Goal: Check status: Check status

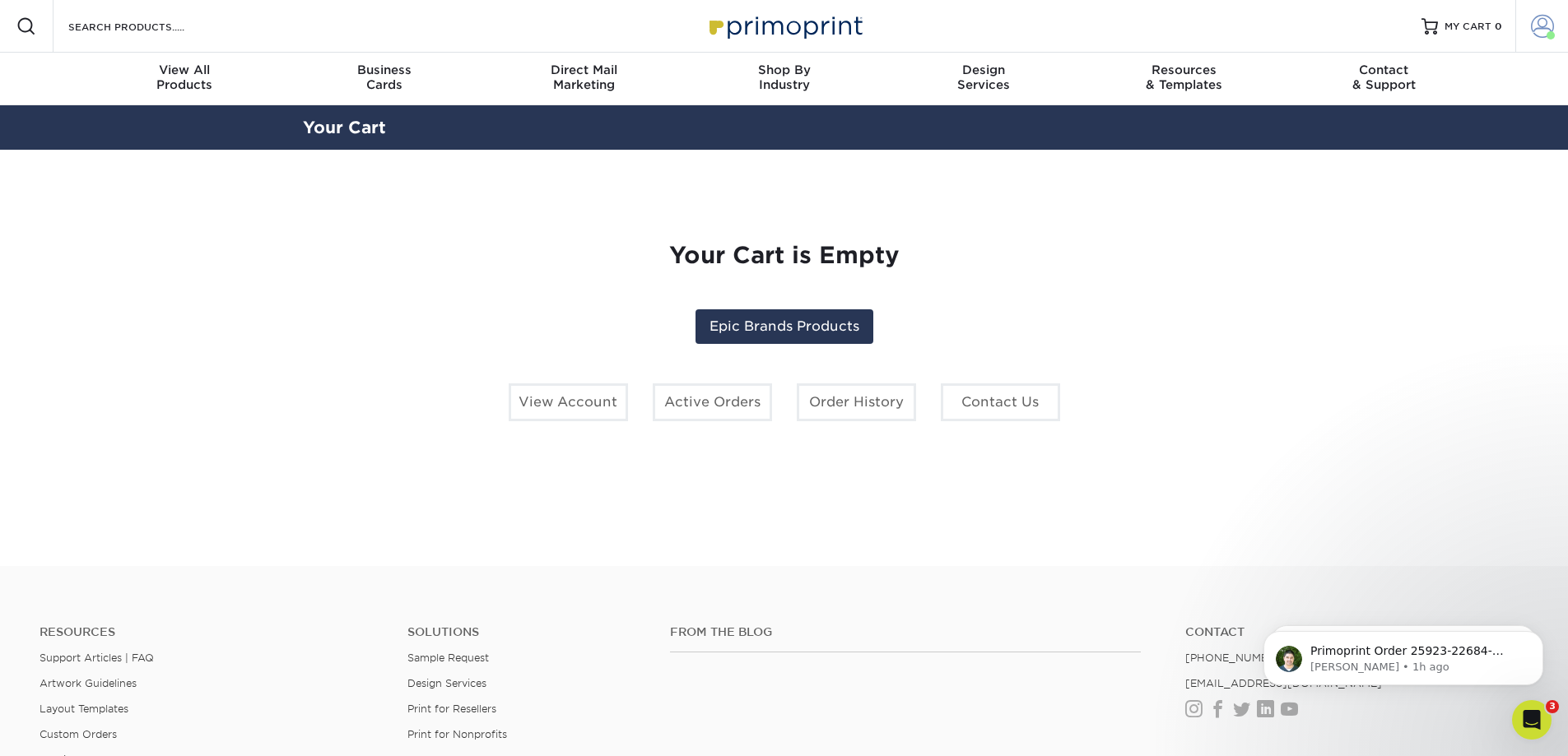
click at [1537, 27] on span at bounding box center [1542, 26] width 23 height 23
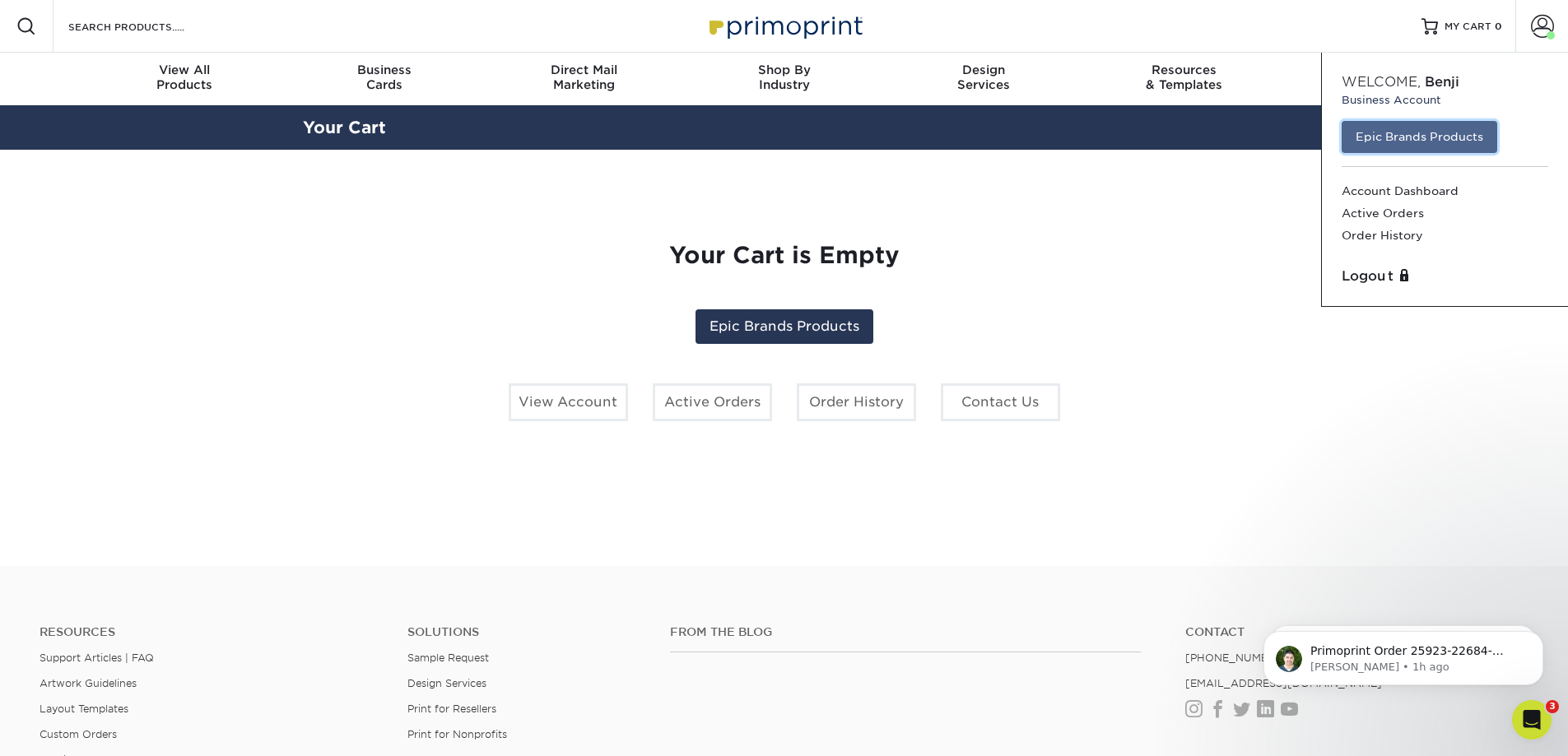
click at [1427, 137] on link "Epic Brands Products" at bounding box center [1419, 136] width 156 height 31
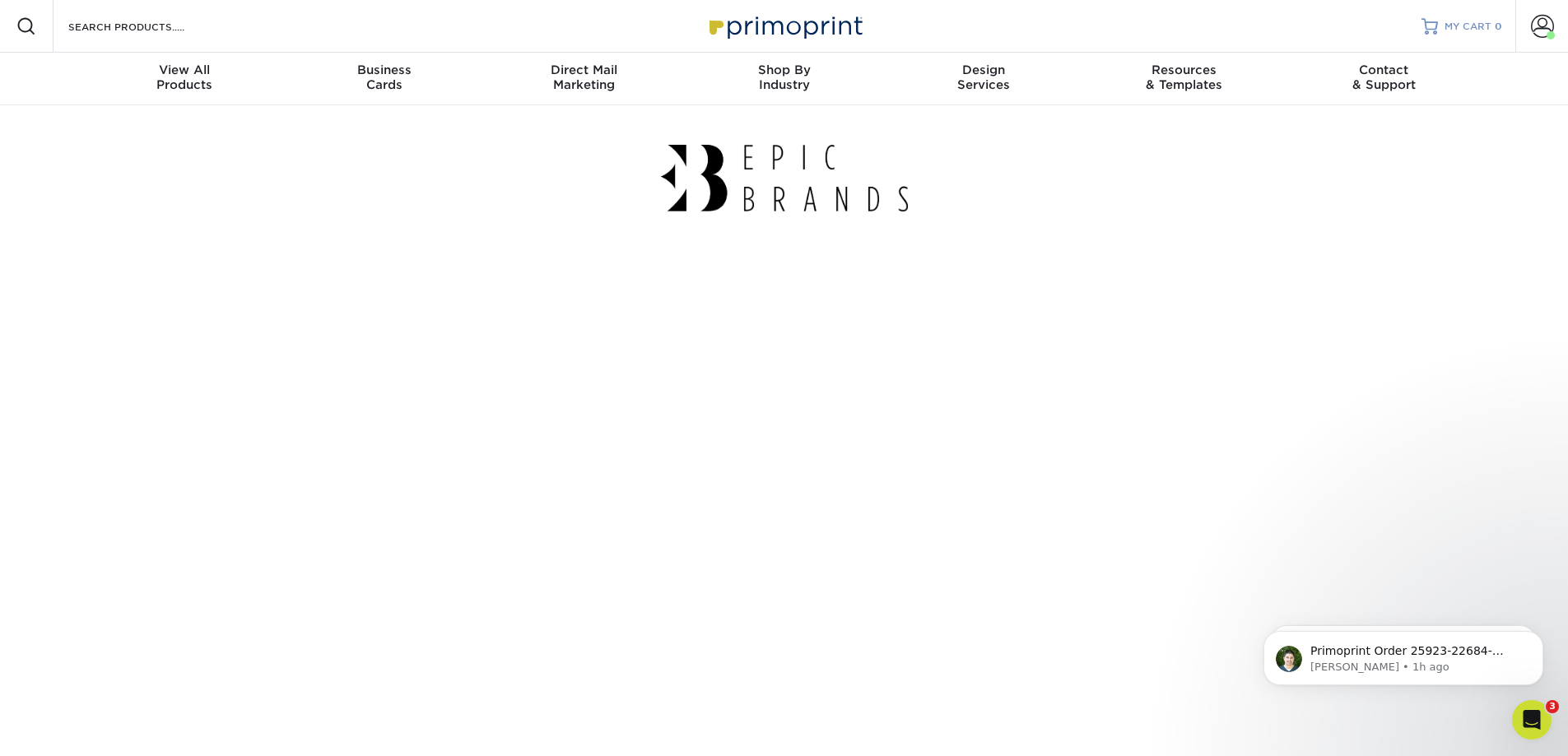
click at [1478, 26] on span "MY CART" at bounding box center [1468, 26] width 47 height 14
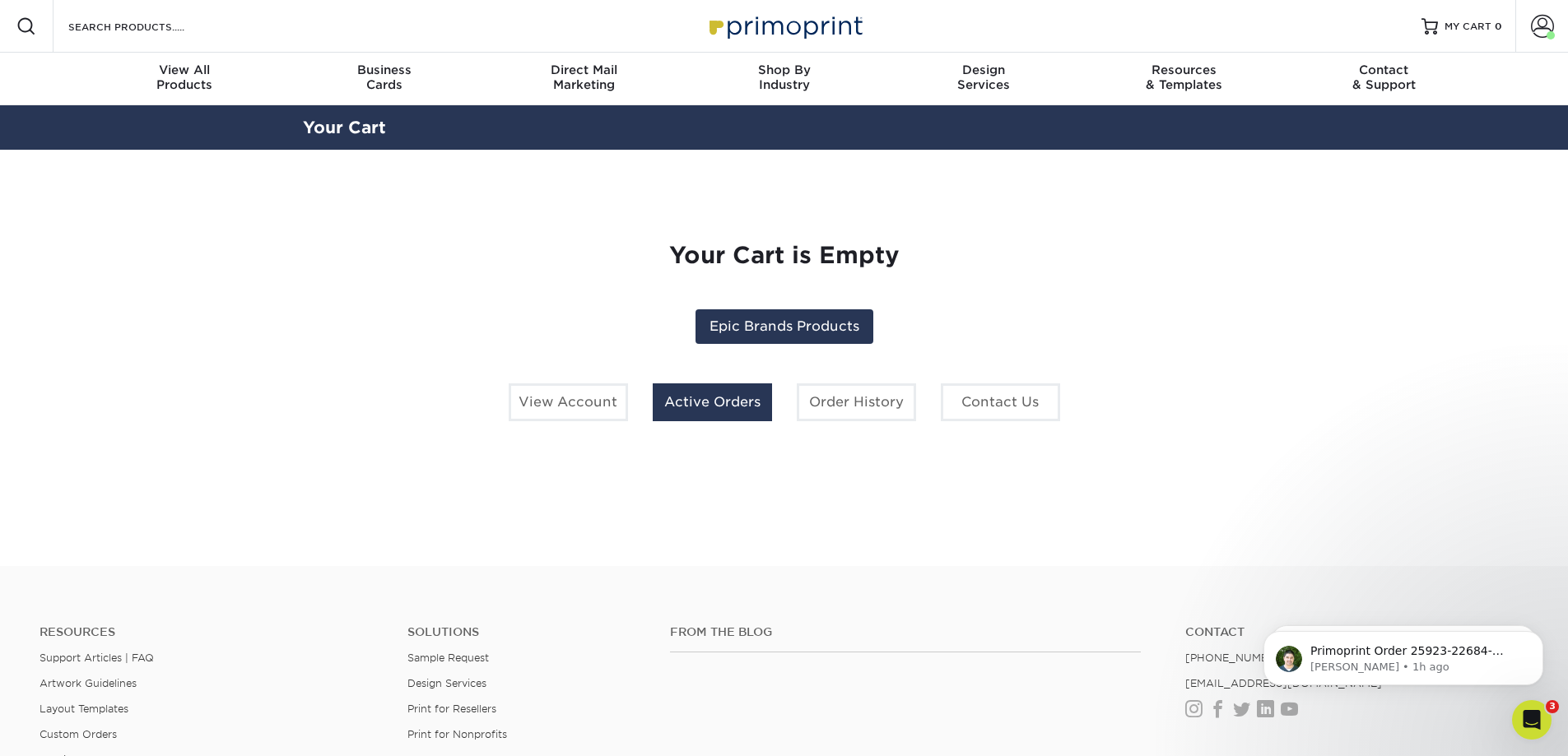
click at [706, 406] on link "Active Orders" at bounding box center [712, 402] width 119 height 38
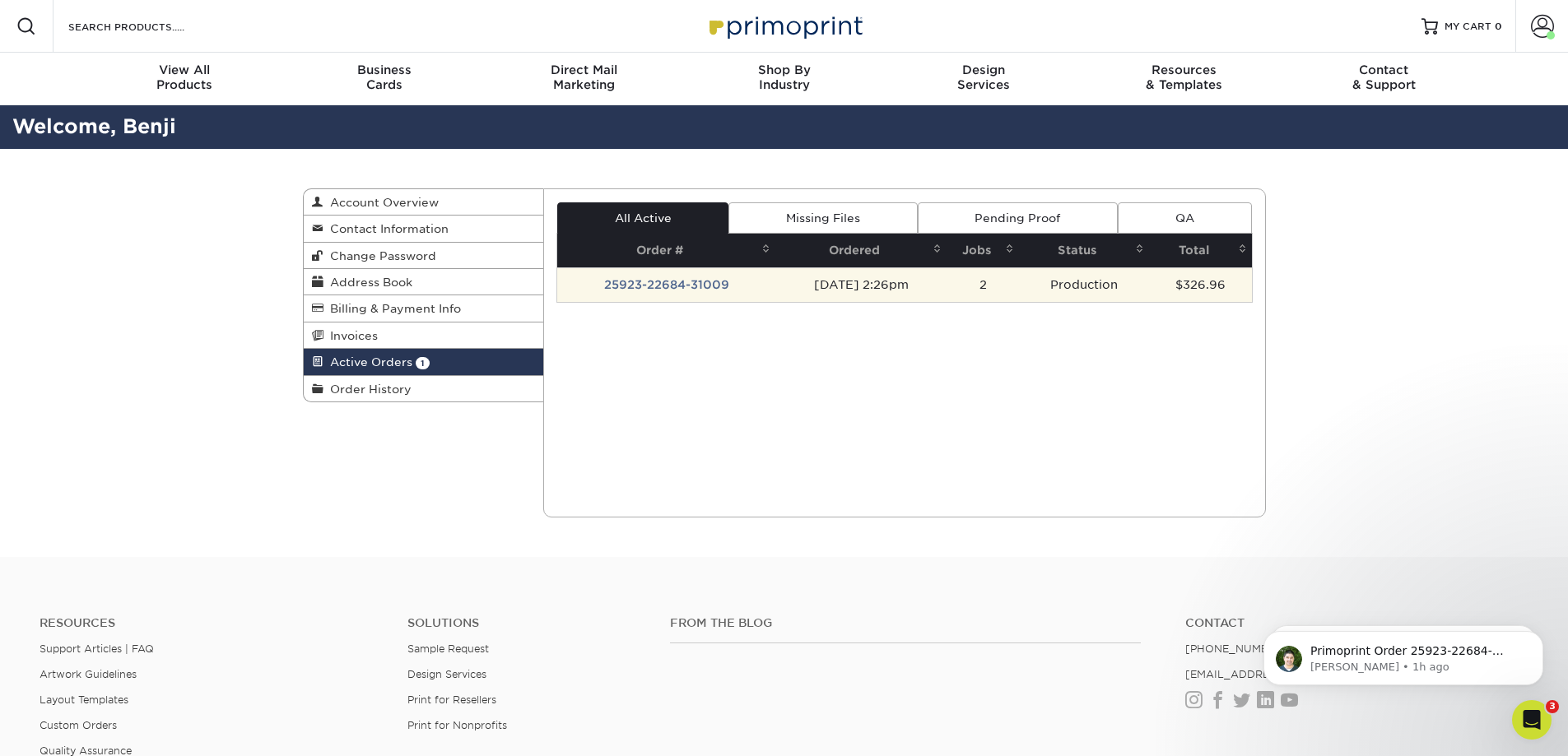
click at [648, 282] on td "25923-22684-31009" at bounding box center [666, 284] width 218 height 35
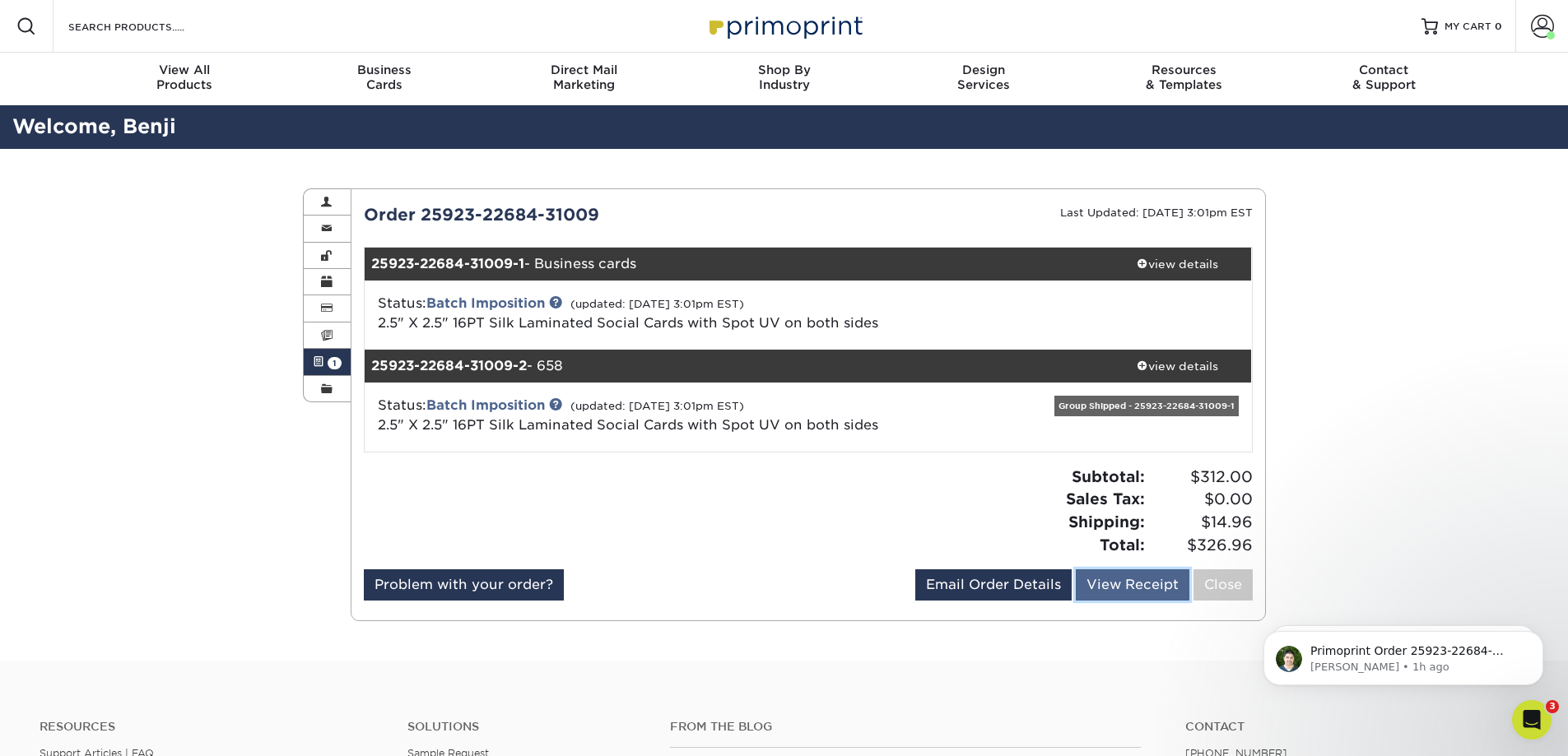
click at [1119, 590] on link "View Receipt" at bounding box center [1133, 585] width 114 height 31
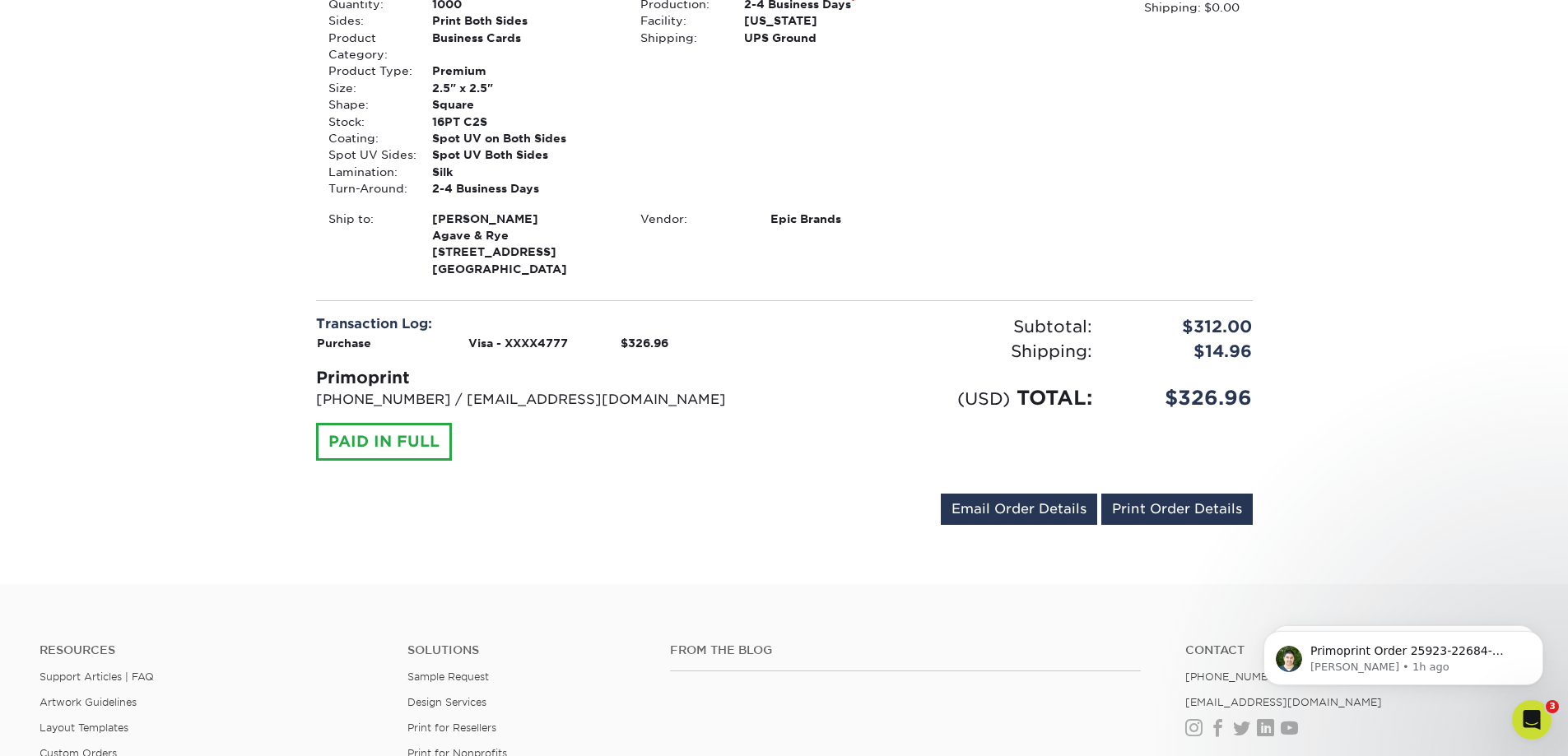
scroll to position [741, 0]
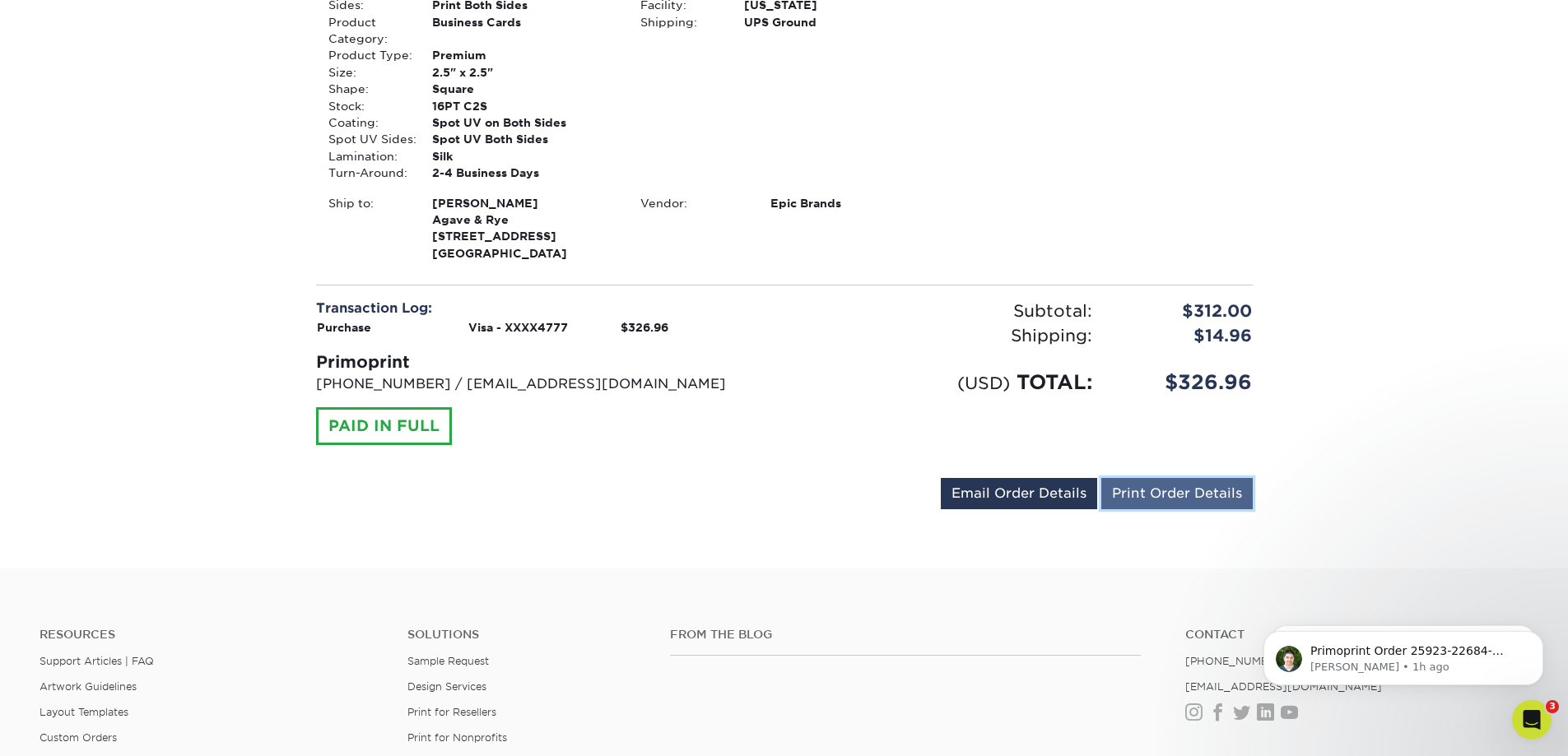
click at [1153, 495] on link "Print Order Details" at bounding box center [1177, 493] width 151 height 31
click at [1102, 478] on link "Print Order Details" at bounding box center [1177, 493] width 151 height 31
